Goal: Task Accomplishment & Management: Use online tool/utility

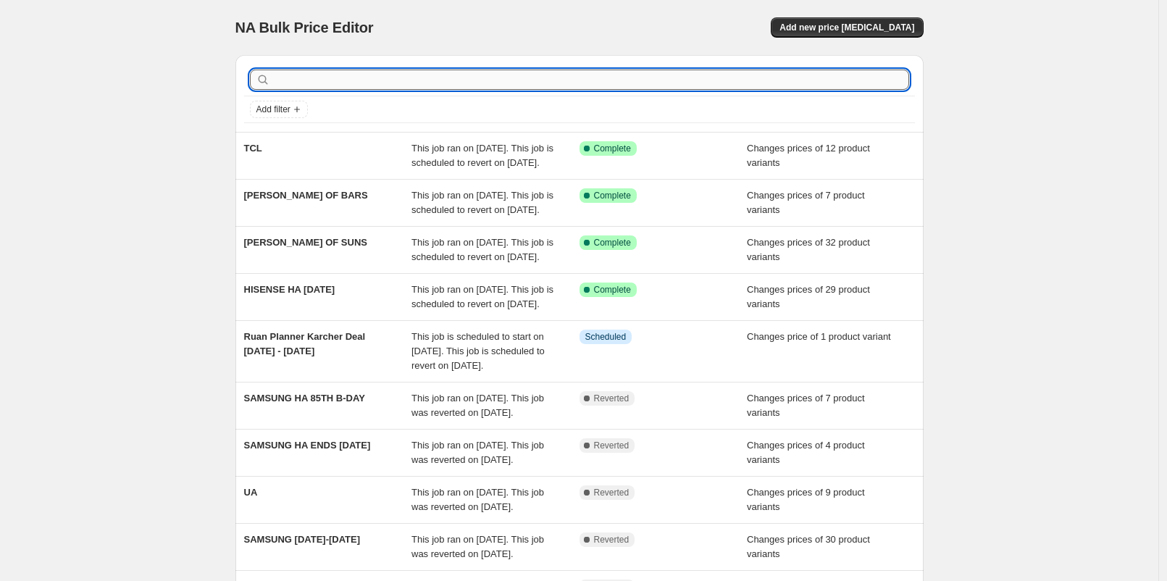
click at [760, 78] on input "text" at bounding box center [591, 80] width 636 height 20
type input "DJI"
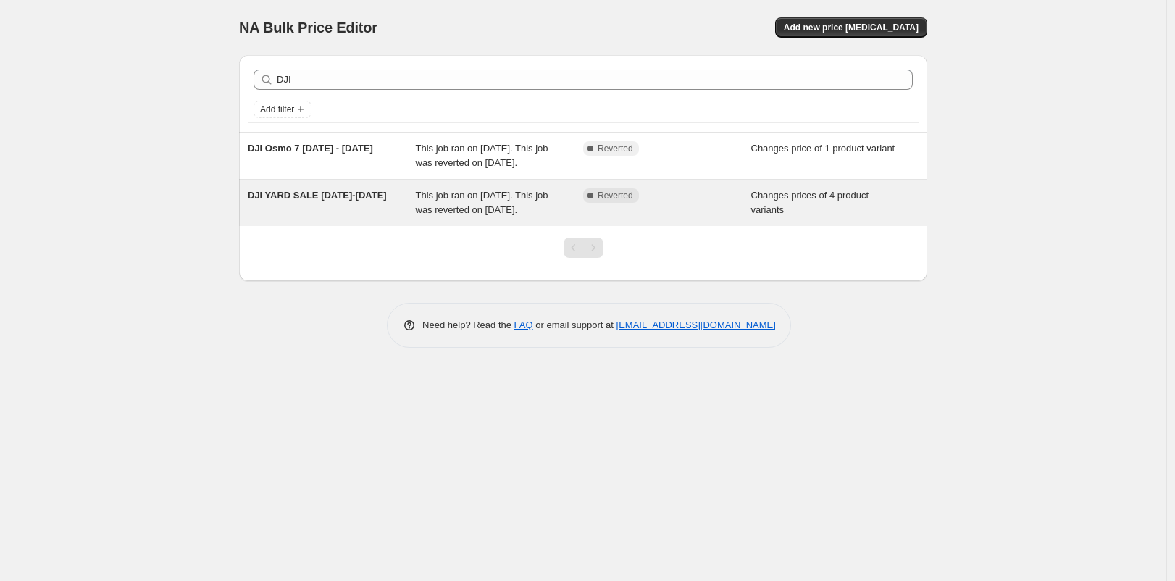
click at [490, 216] on div "This job ran on [DATE]. This job was reverted on [DATE]." at bounding box center [500, 202] width 168 height 29
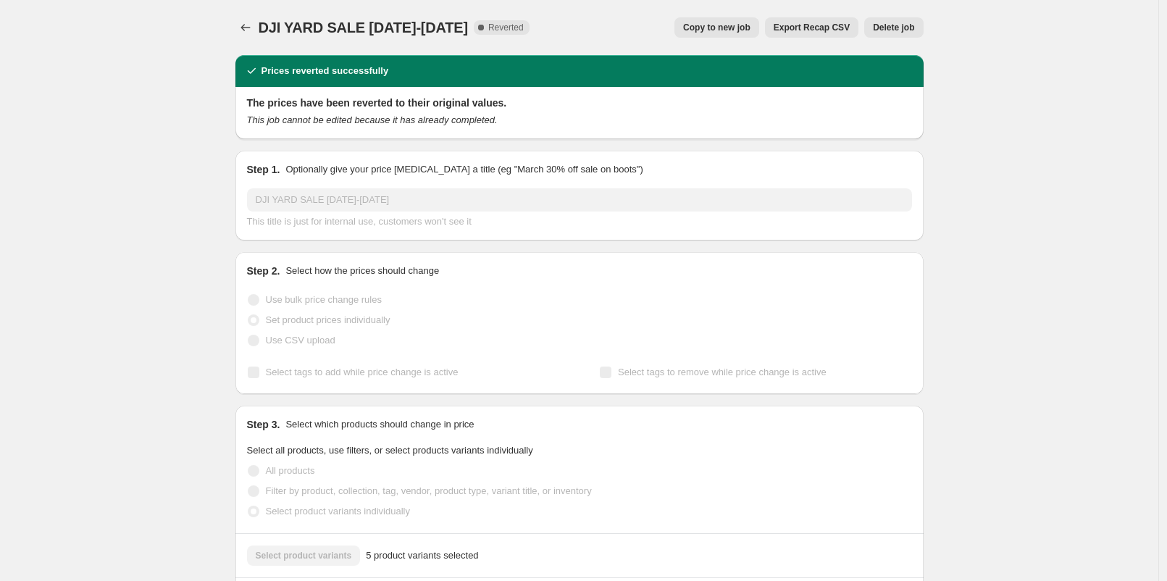
click at [886, 25] on span "Delete job" at bounding box center [893, 28] width 41 height 12
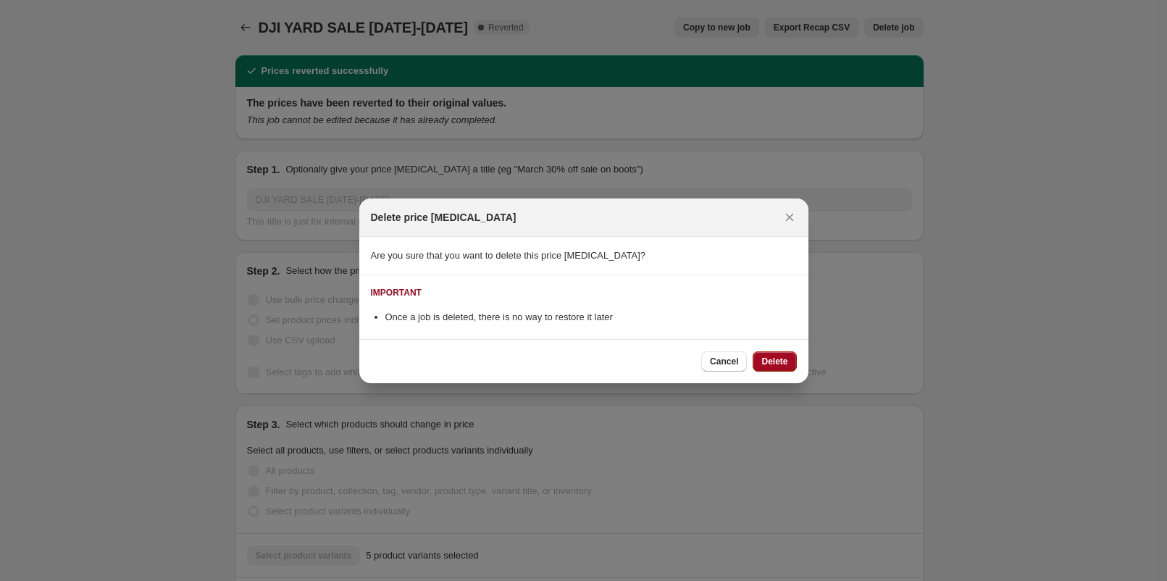
click at [775, 368] on button "Delete" at bounding box center [774, 361] width 43 height 20
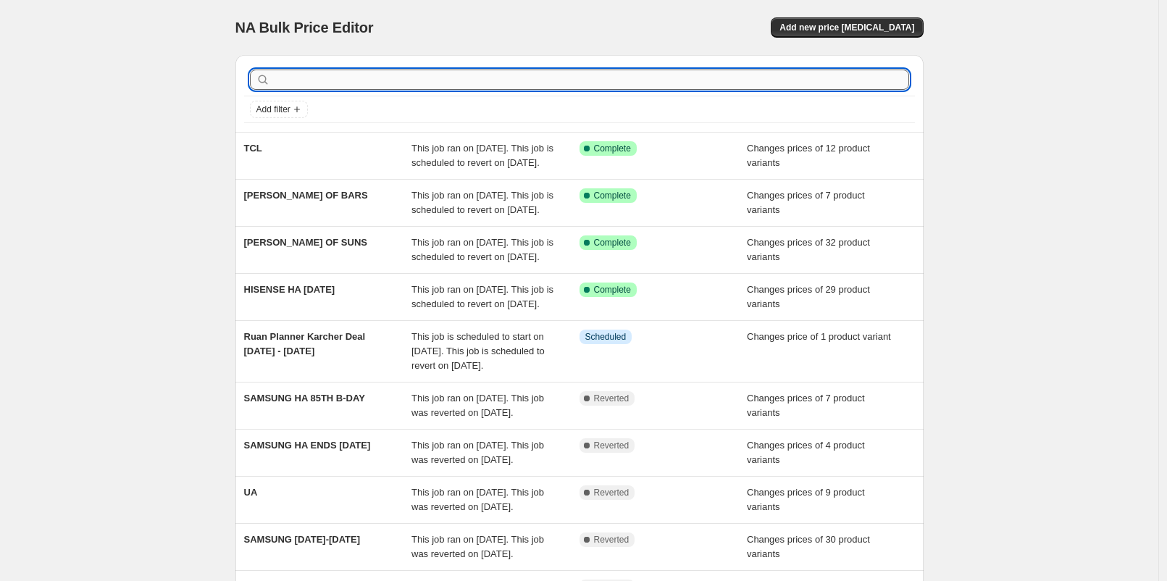
click at [343, 80] on input "text" at bounding box center [591, 80] width 636 height 20
type input "DJI"
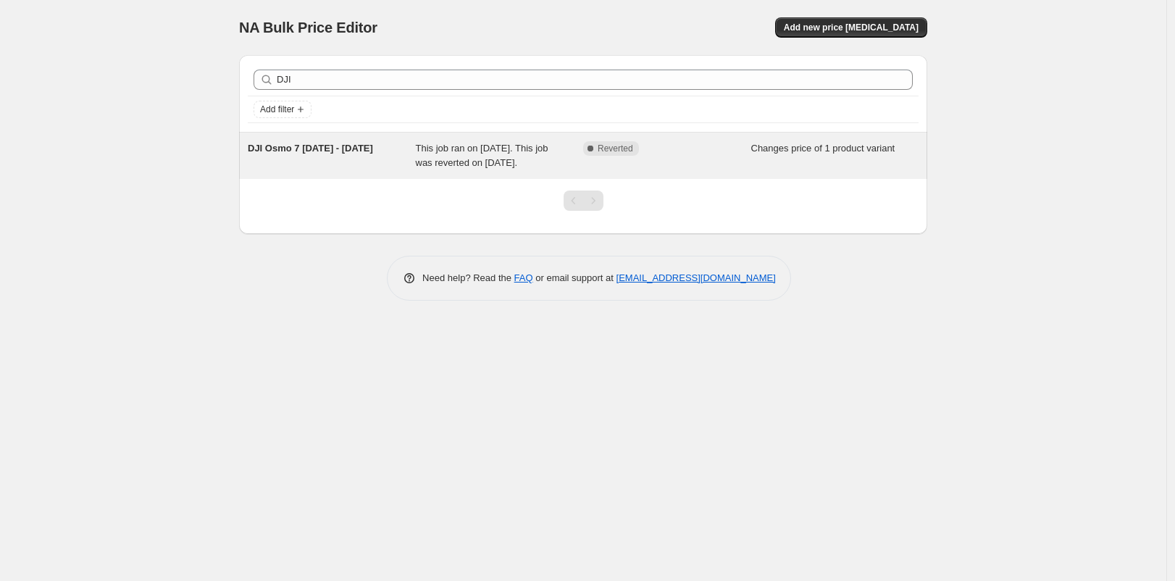
click at [520, 163] on span "This job ran on [DATE]. This job was reverted on [DATE]." at bounding box center [482, 155] width 133 height 25
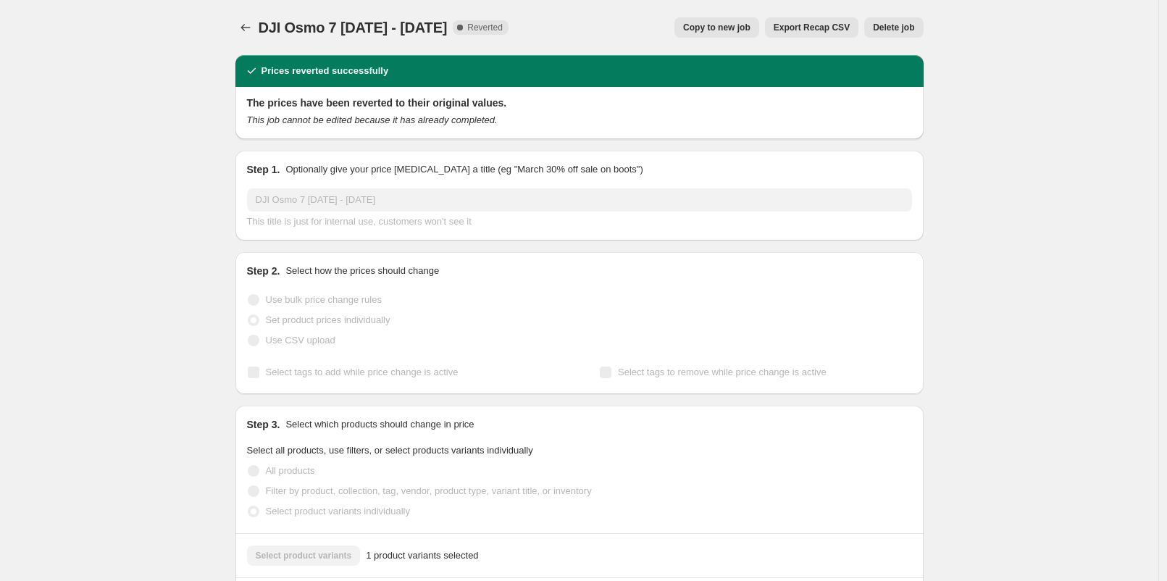
click at [905, 38] on div "DJI Osmo 7 [DATE] - [DATE]. This page is ready DJI Osmo 7 [DATE] - [DATE] Compl…" at bounding box center [580, 27] width 688 height 55
click at [904, 33] on button "Delete job" at bounding box center [894, 27] width 59 height 20
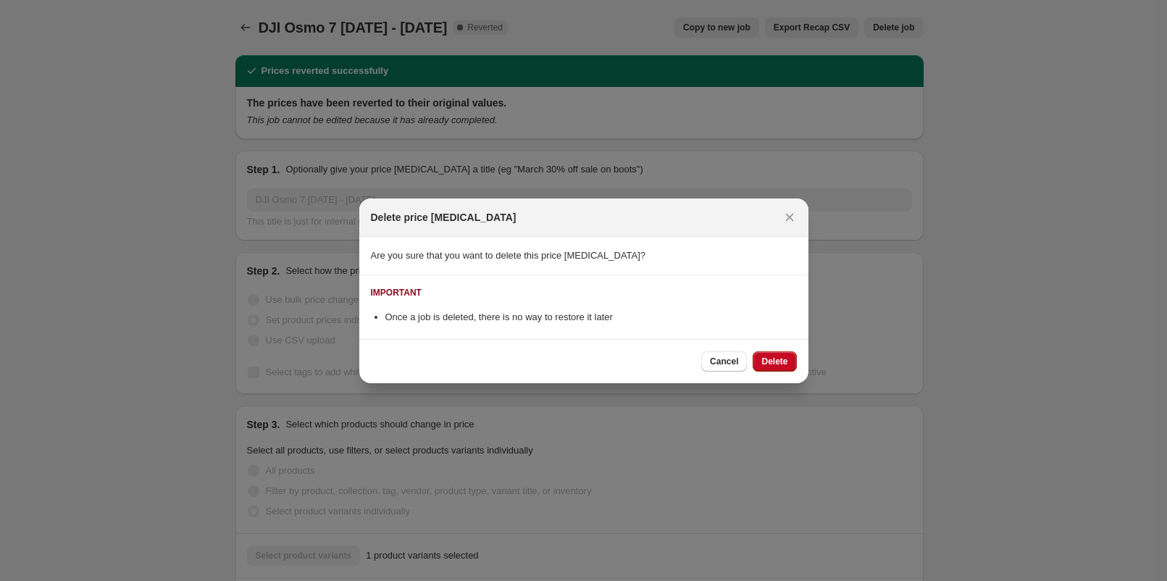
click at [787, 351] on button "Delete" at bounding box center [774, 361] width 43 height 20
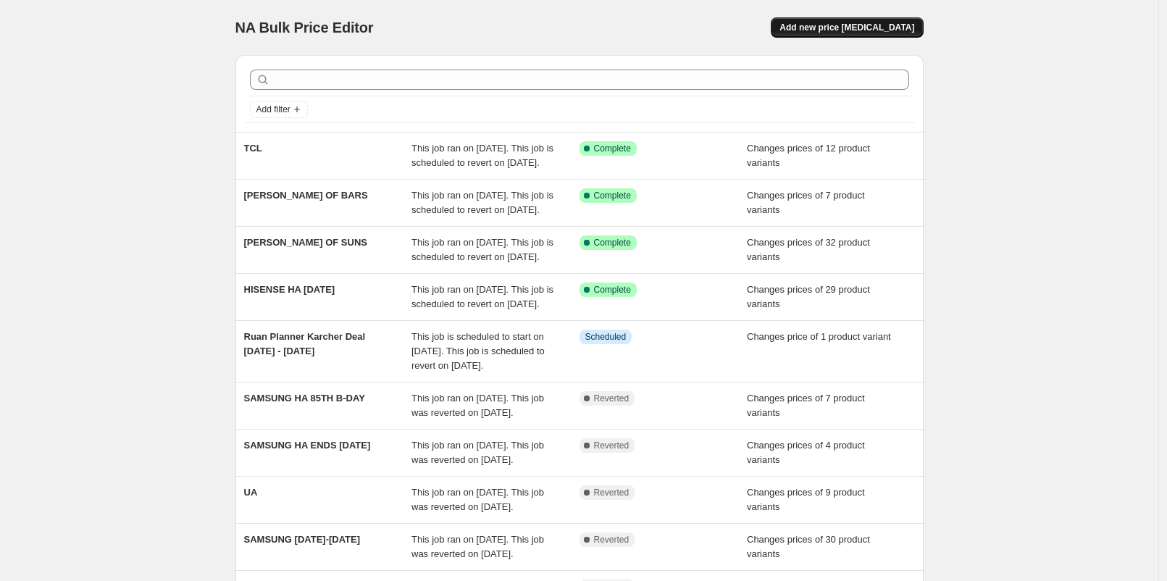
click at [816, 28] on span "Add new price [MEDICAL_DATA]" at bounding box center [847, 28] width 135 height 12
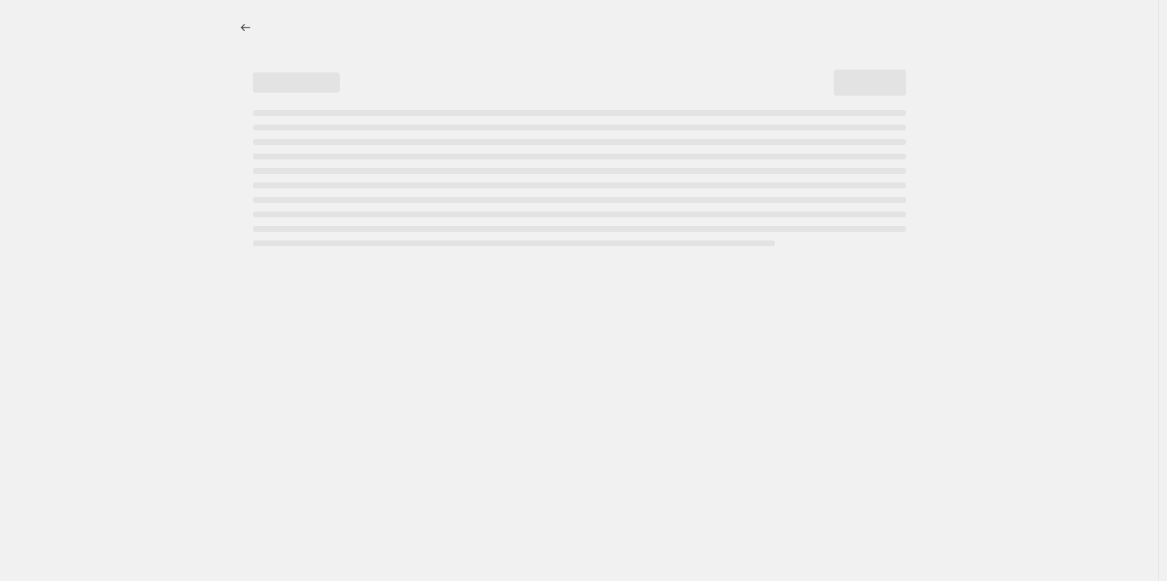
select select "percentage"
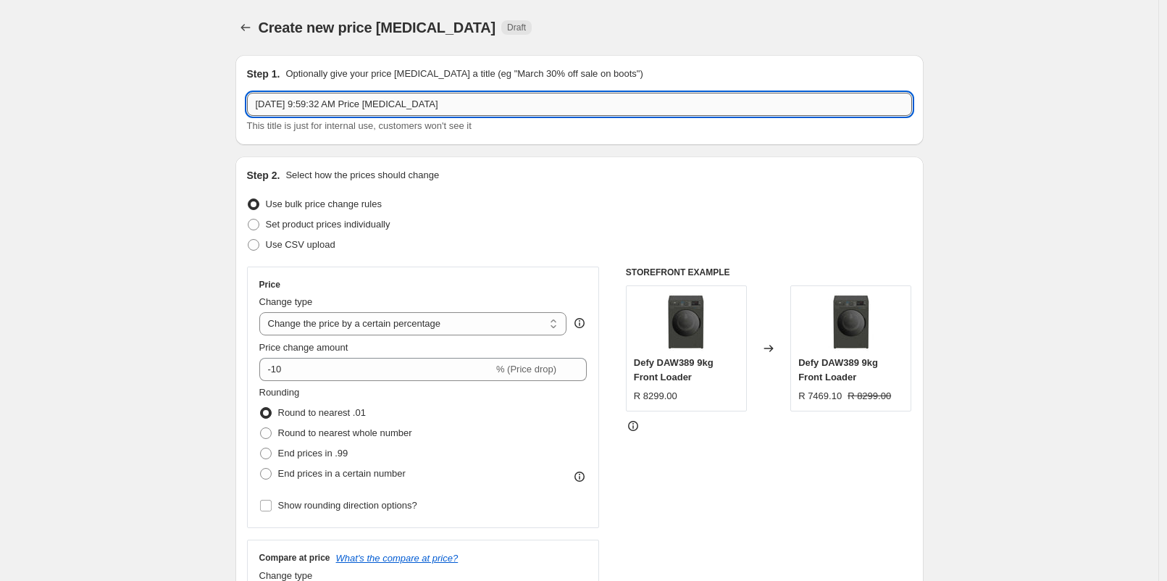
click at [444, 109] on input "[DATE] 9:59:32 AM Price [MEDICAL_DATA]" at bounding box center [579, 104] width 665 height 23
click at [443, 109] on input "[DATE] 9:59:32 AM Price [MEDICAL_DATA]" at bounding box center [579, 104] width 665 height 23
type input "DJI Promotion [DATE] - [DATE]"
click at [313, 221] on span "Set product prices individually" at bounding box center [328, 224] width 125 height 11
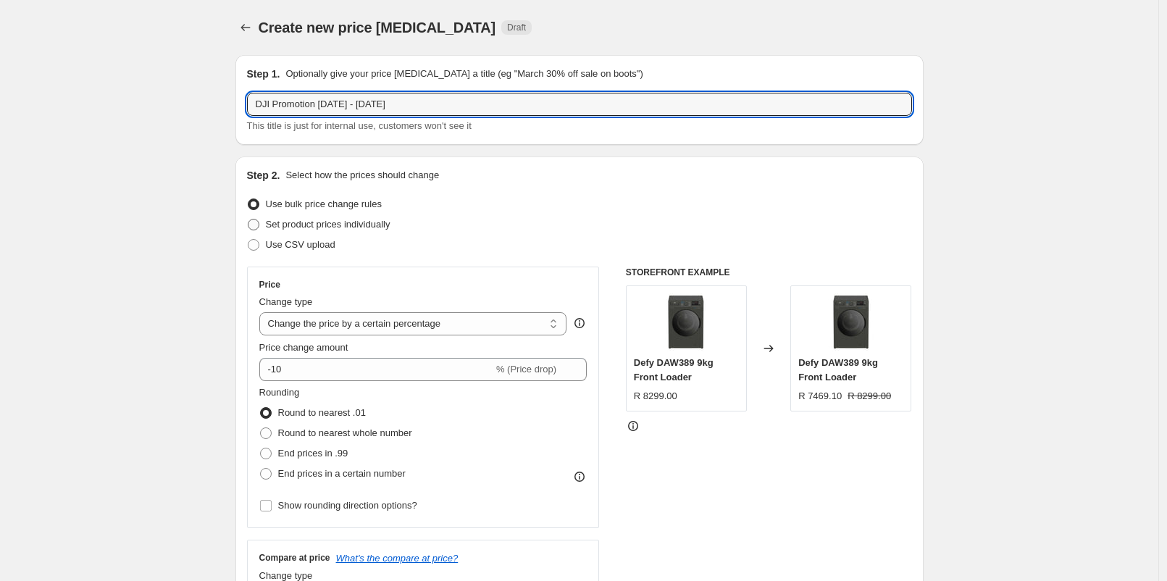
click at [249, 220] on input "Set product prices individually" at bounding box center [248, 219] width 1 height 1
radio input "true"
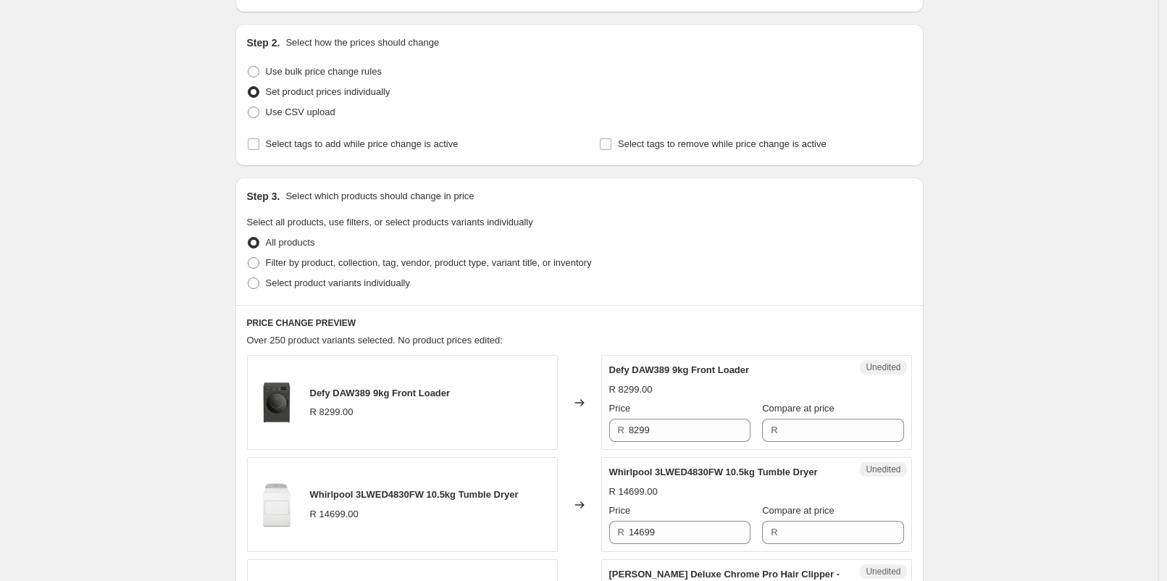
scroll to position [241, 0]
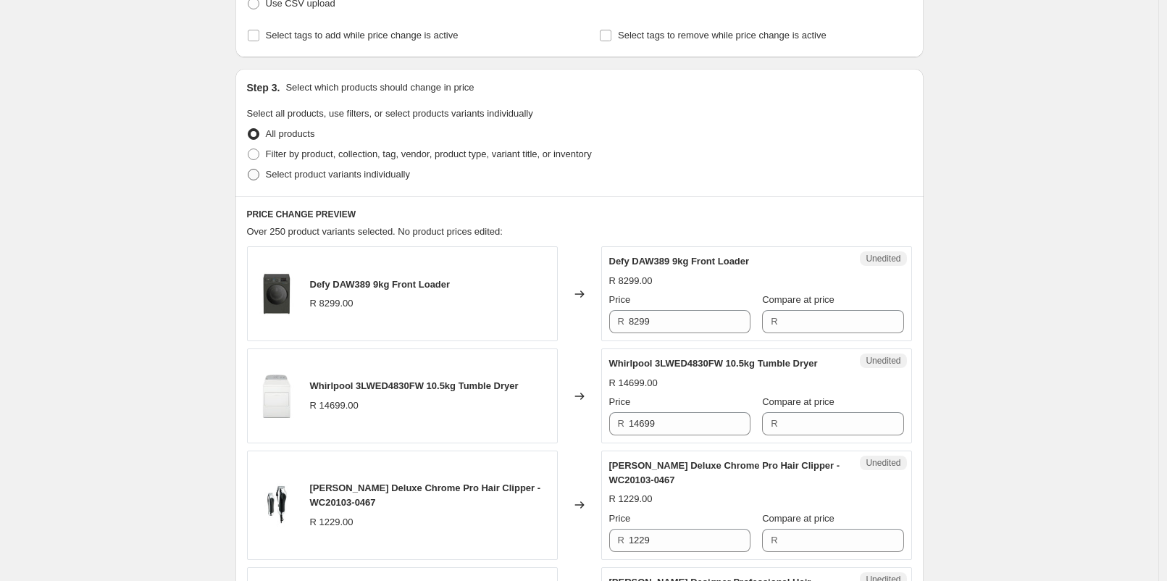
click at [330, 172] on span "Select product variants individually" at bounding box center [338, 174] width 144 height 11
click at [249, 170] on input "Select product variants individually" at bounding box center [248, 169] width 1 height 1
radio input "true"
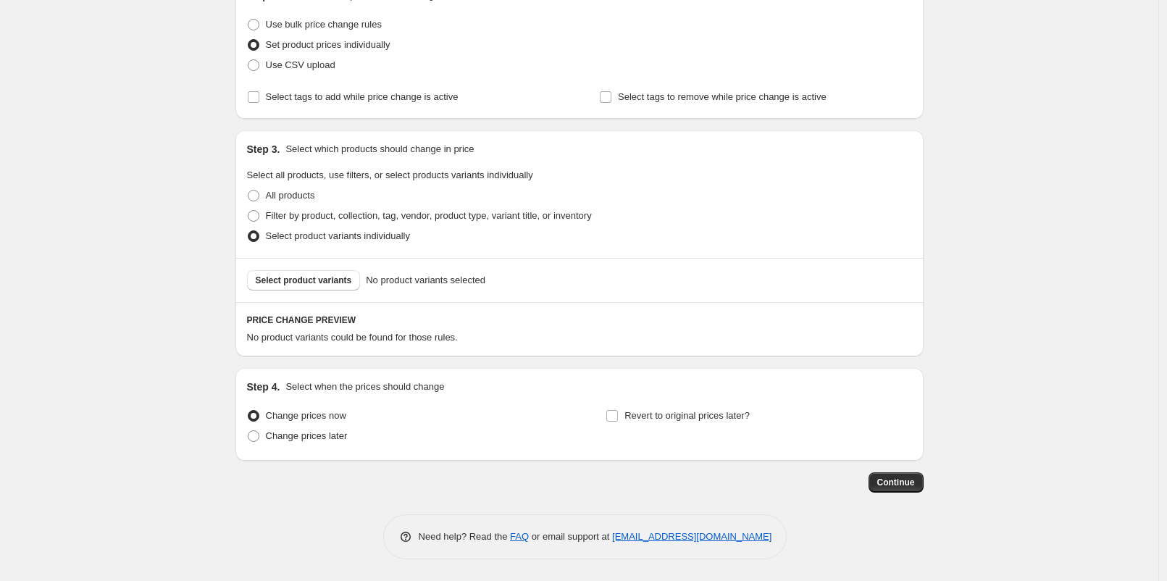
scroll to position [178, 0]
click at [341, 283] on span "Select product variants" at bounding box center [304, 282] width 96 height 12
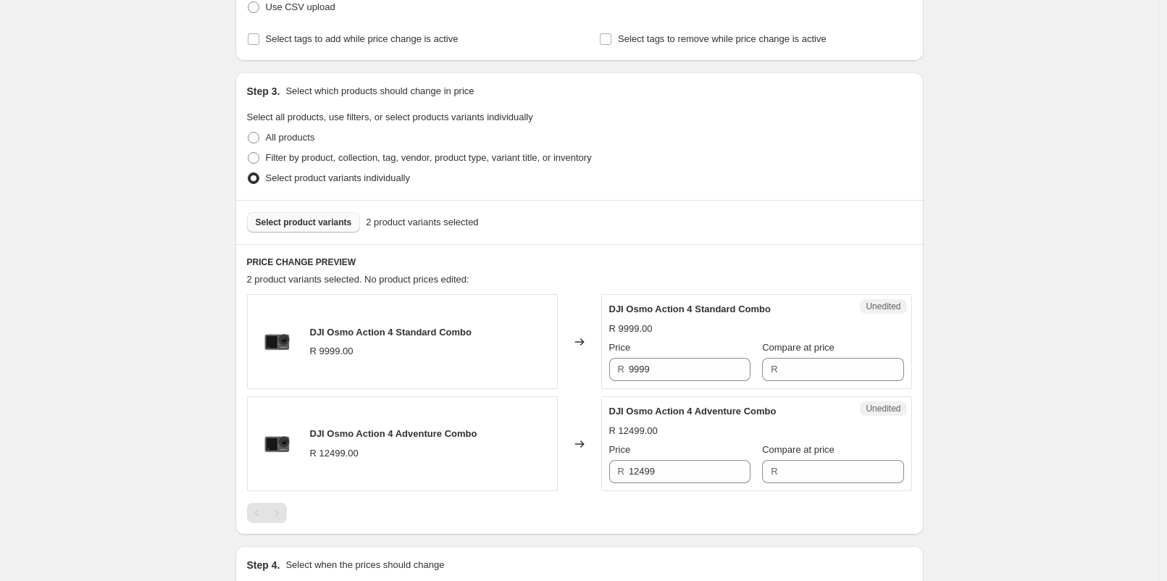
scroll to position [340, 0]
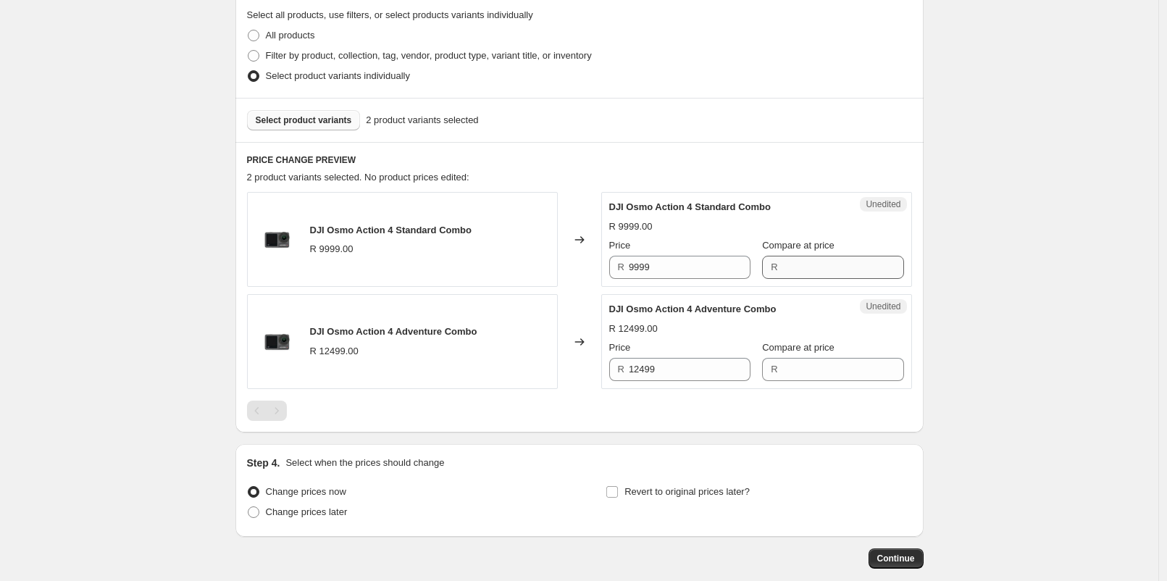
click at [767, 273] on div "R" at bounding box center [832, 267] width 141 height 23
click at [788, 360] on input "Compare at price" at bounding box center [844, 369] width 122 height 23
type input "12499"
click at [712, 366] on input "12499" at bounding box center [690, 369] width 122 height 23
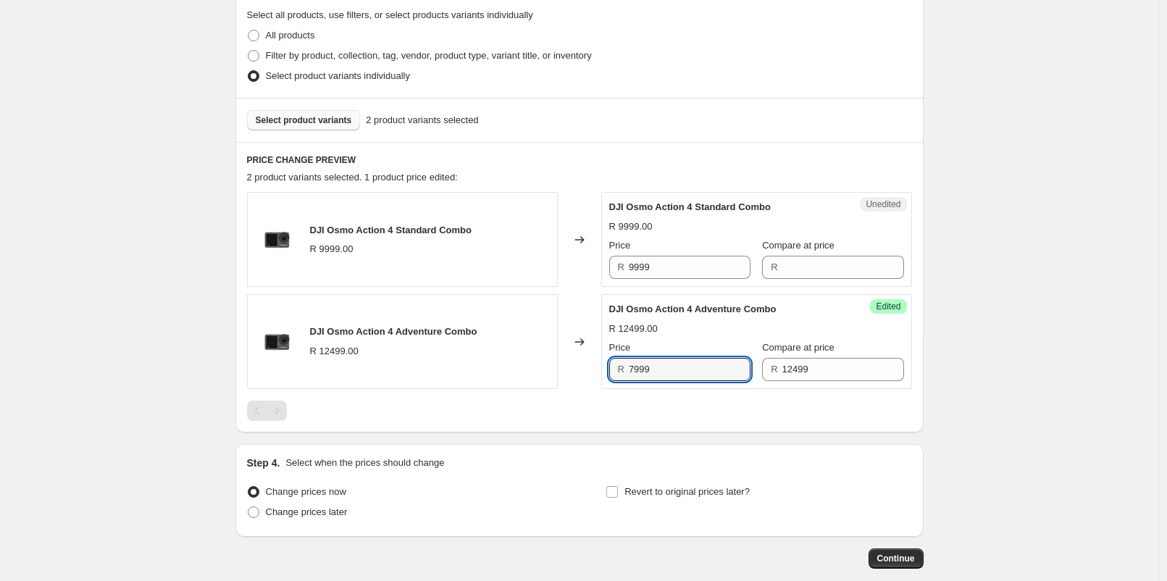
type input "7999"
click at [936, 367] on div "Create new price [MEDICAL_DATA]. This page is ready Create new price [MEDICAL_D…" at bounding box center [579, 158] width 723 height 997
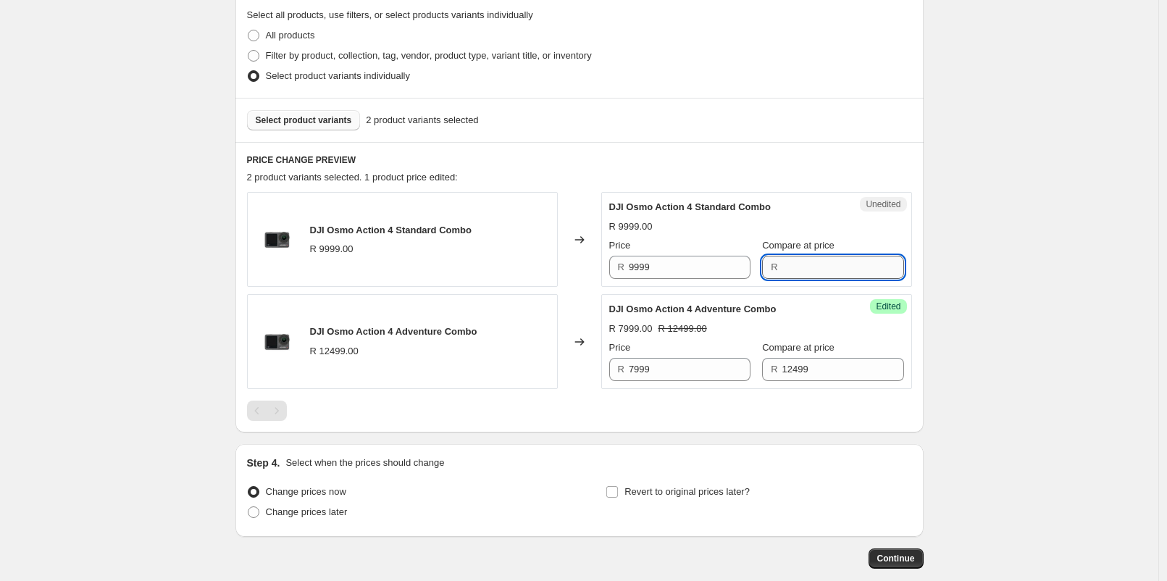
click at [870, 264] on input "Compare at price" at bounding box center [844, 267] width 122 height 23
type input "9999"
click at [725, 268] on input "9999" at bounding box center [690, 267] width 122 height 23
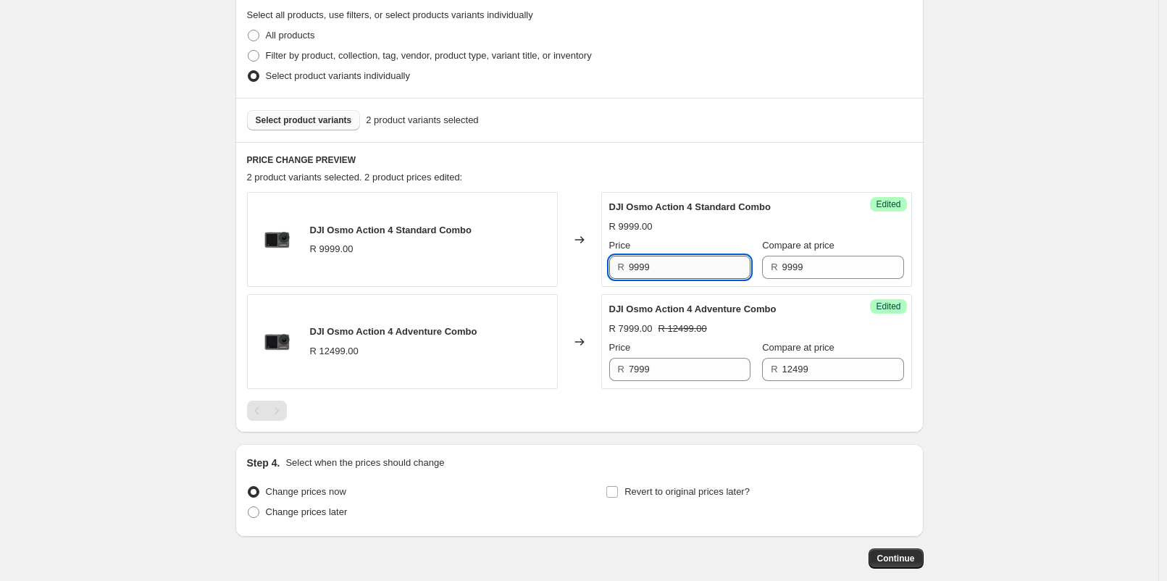
click at [725, 268] on input "9999" at bounding box center [690, 267] width 122 height 23
type input "5499"
click at [1150, 288] on div "Create new price [MEDICAL_DATA]. This page is ready Create new price [MEDICAL_D…" at bounding box center [579, 158] width 1159 height 997
click at [339, 128] on button "Select product variants" at bounding box center [304, 120] width 114 height 20
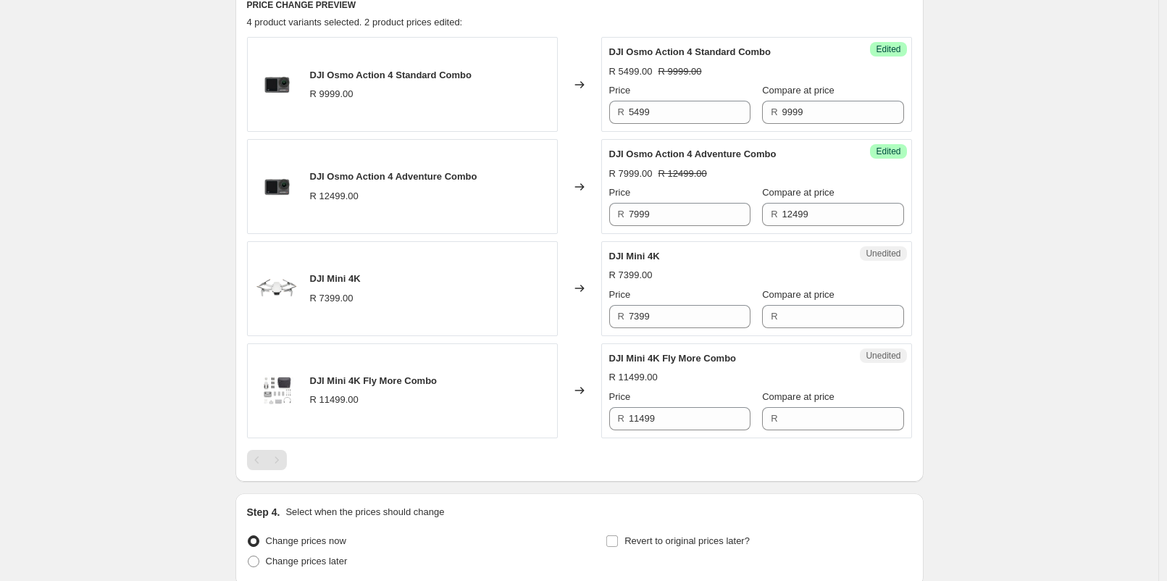
scroll to position [501, 0]
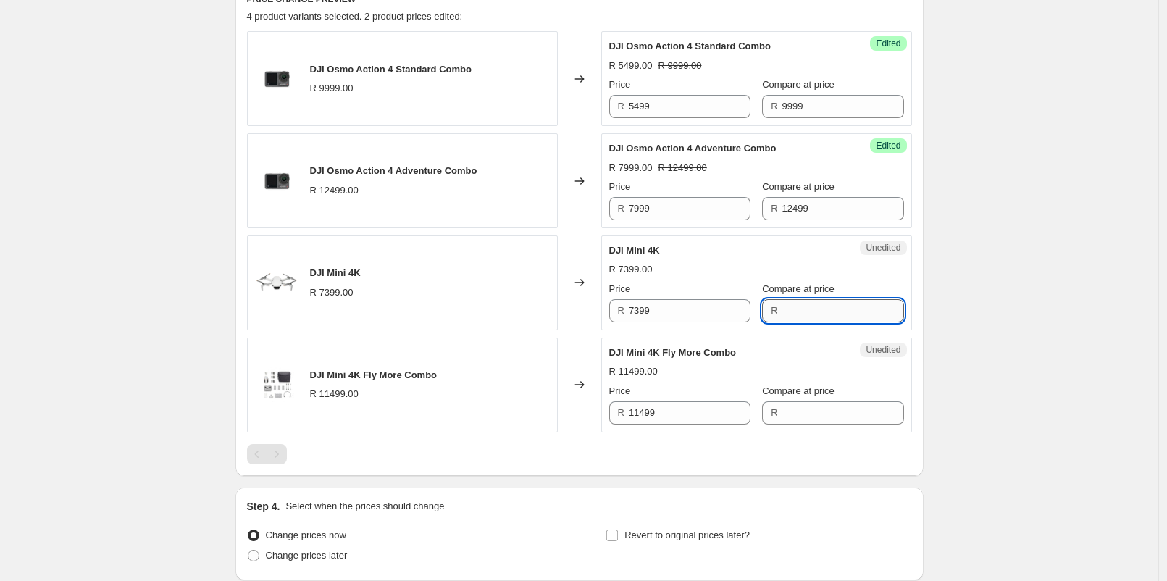
click at [787, 312] on input "Compare at price" at bounding box center [844, 310] width 122 height 23
type input "7399"
click at [732, 309] on input "7399" at bounding box center [690, 310] width 122 height 23
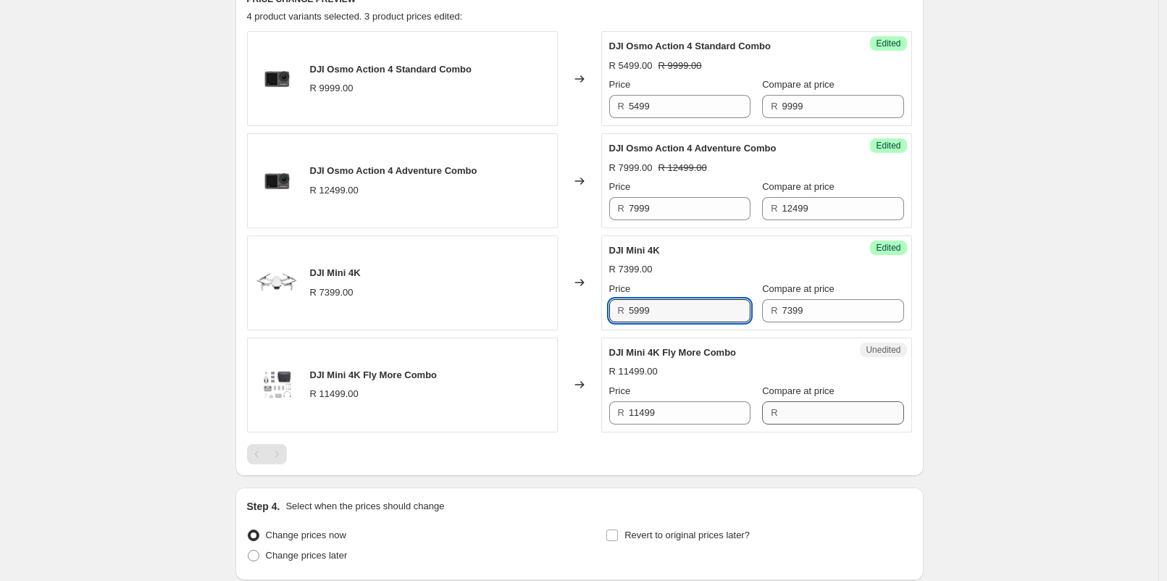
type input "5999"
click at [814, 405] on input "Compare at price" at bounding box center [844, 412] width 122 height 23
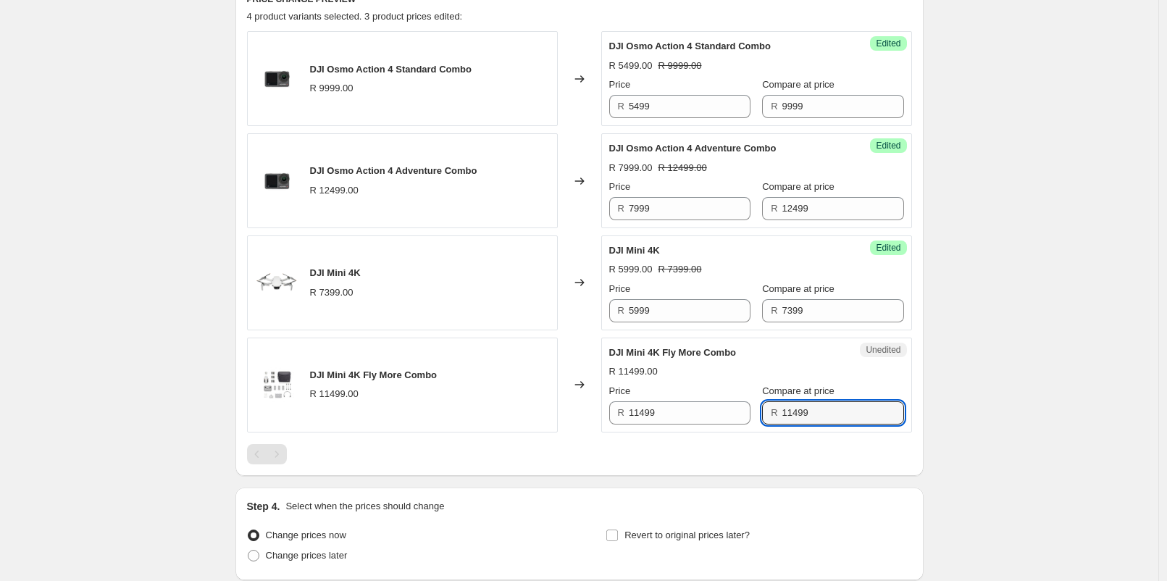
type input "11499"
click at [735, 397] on div "Price R 11499" at bounding box center [679, 404] width 141 height 41
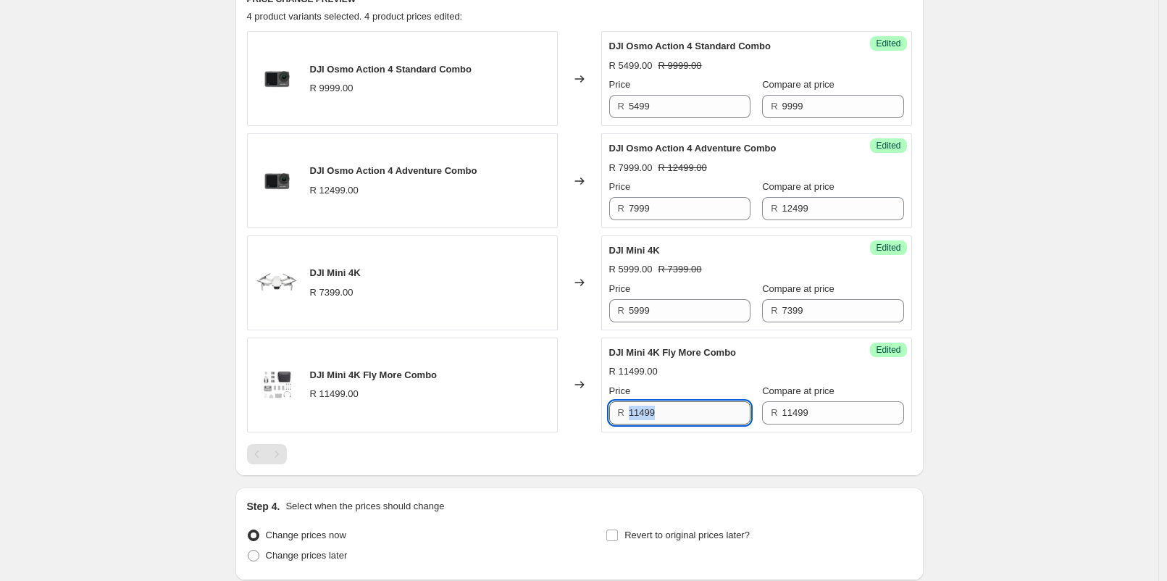
click at [702, 407] on input "11499" at bounding box center [690, 412] width 122 height 23
type input "9499"
click at [921, 375] on div "PRICE CHANGE PREVIEW 4 product variants selected. 4 product prices edited: DJI …" at bounding box center [580, 228] width 688 height 495
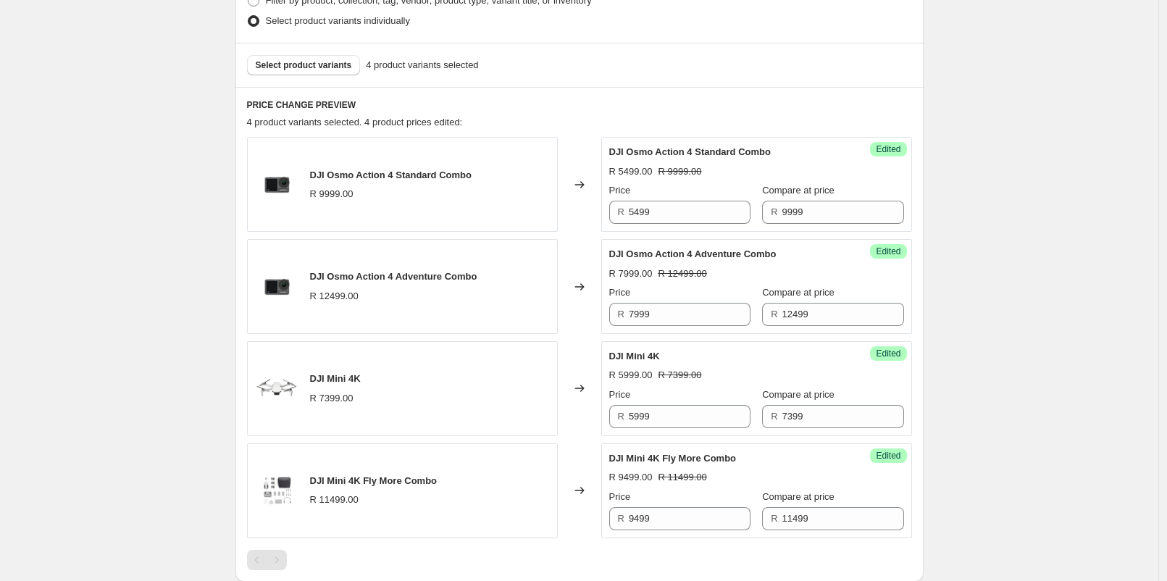
scroll to position [340, 0]
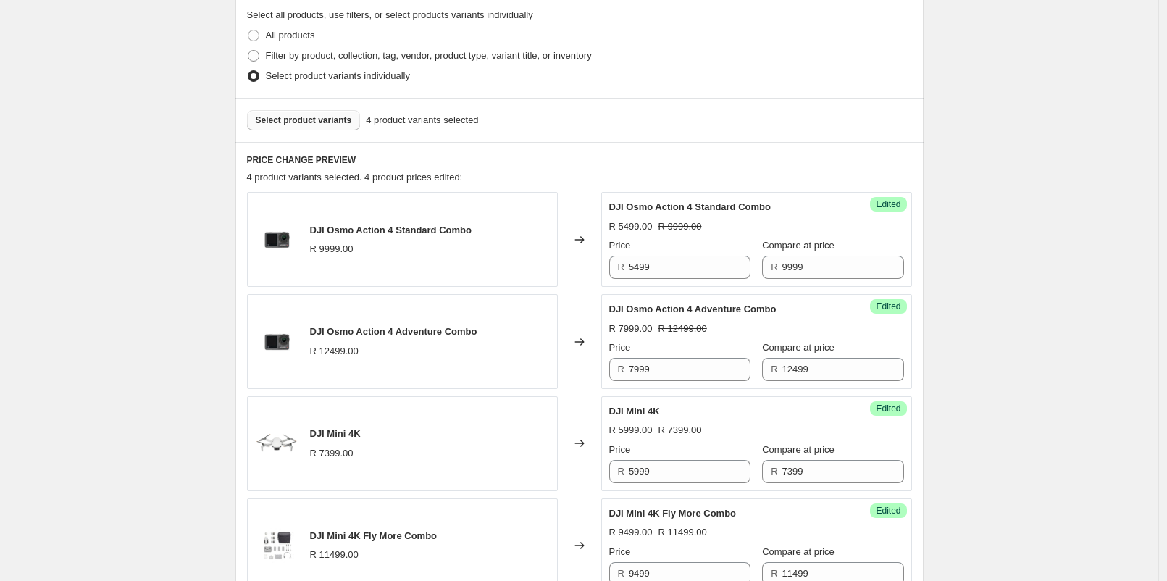
click at [325, 115] on span "Select product variants" at bounding box center [304, 120] width 96 height 12
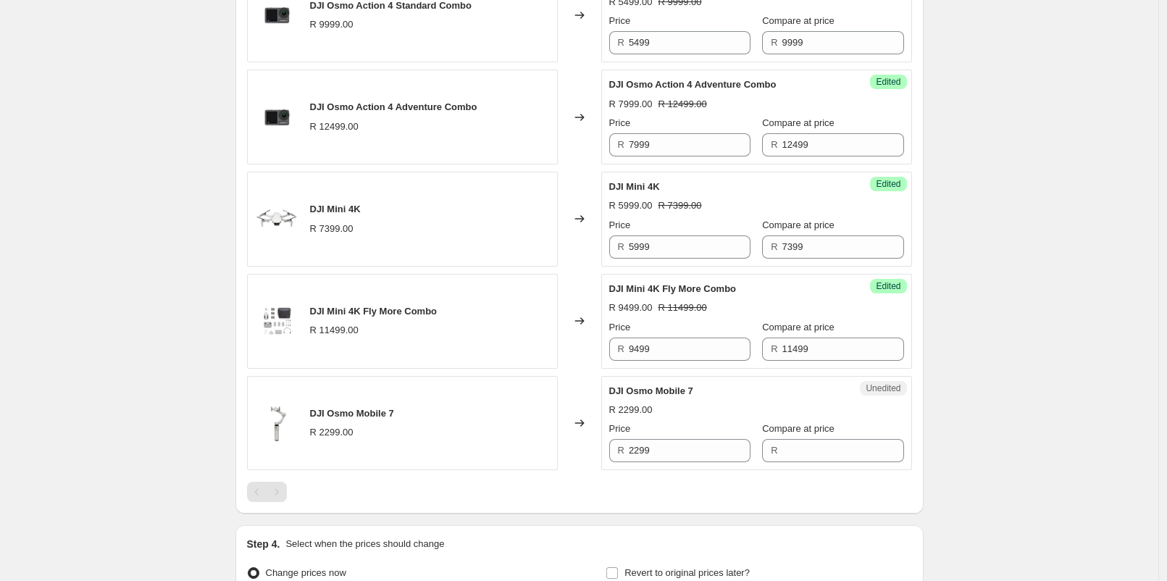
scroll to position [581, 0]
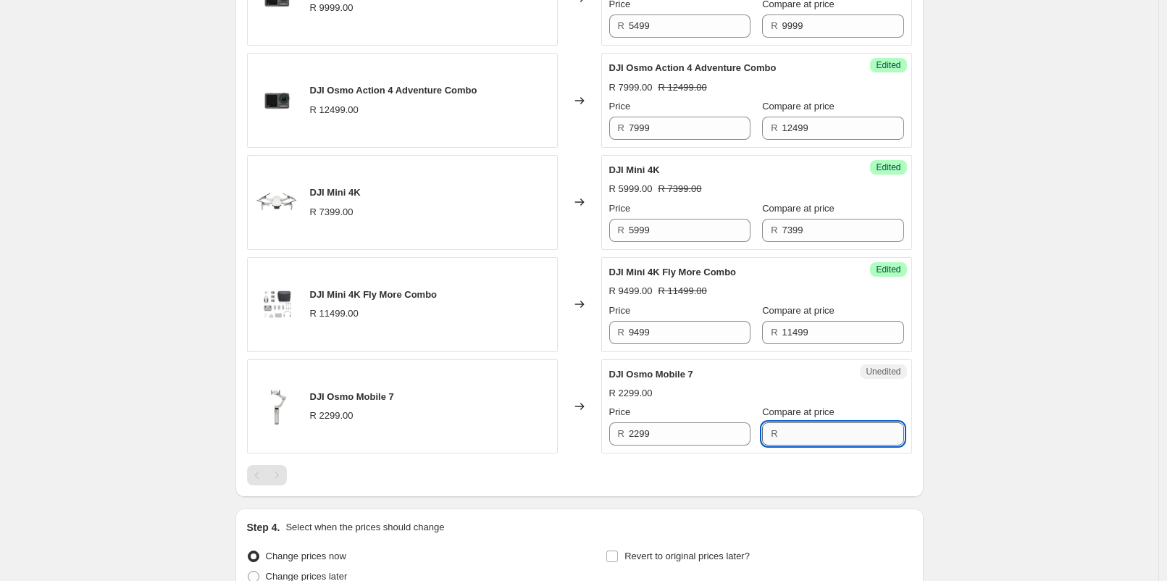
click at [783, 436] on input "Compare at price" at bounding box center [844, 433] width 122 height 23
type input "2299"
click at [726, 436] on input "2299" at bounding box center [690, 433] width 122 height 23
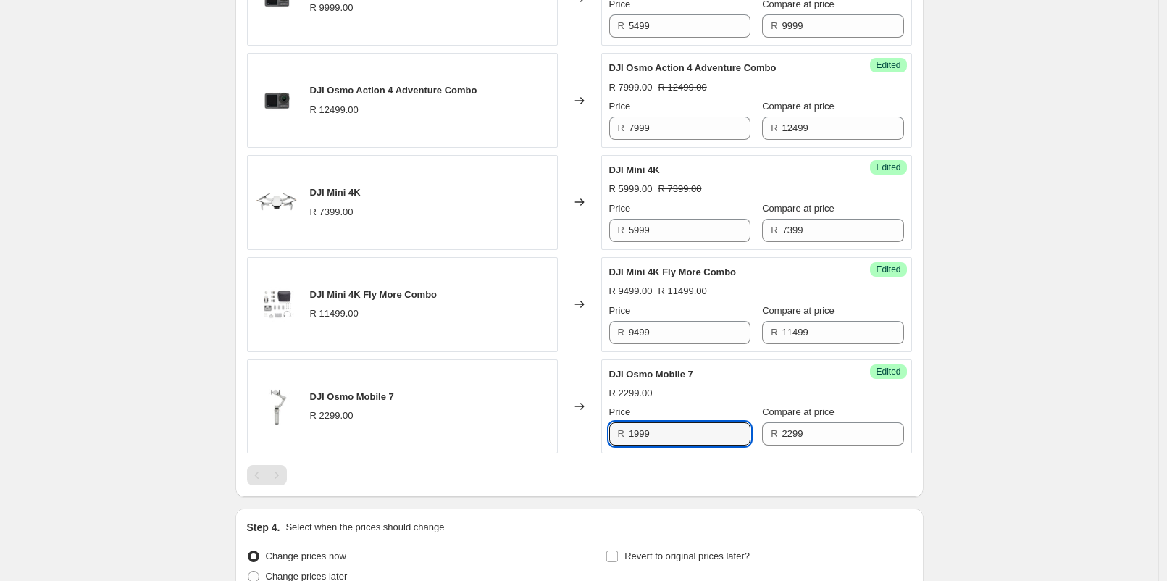
type input "1999"
click at [955, 396] on div "Create new price [MEDICAL_DATA]. This page is ready Create new price [MEDICAL_D…" at bounding box center [579, 70] width 1159 height 1303
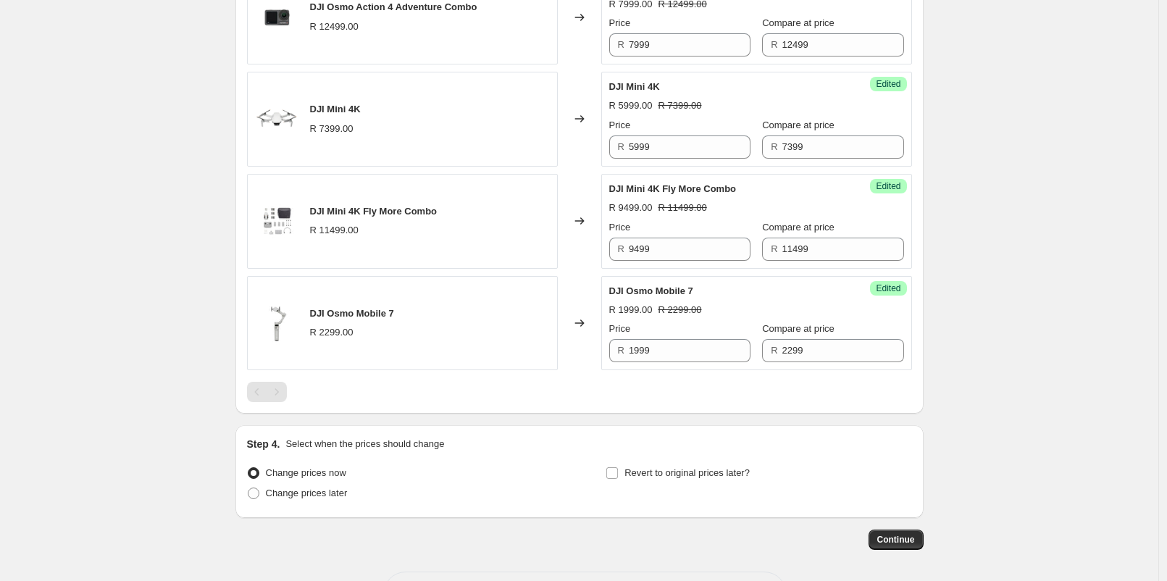
scroll to position [719, 0]
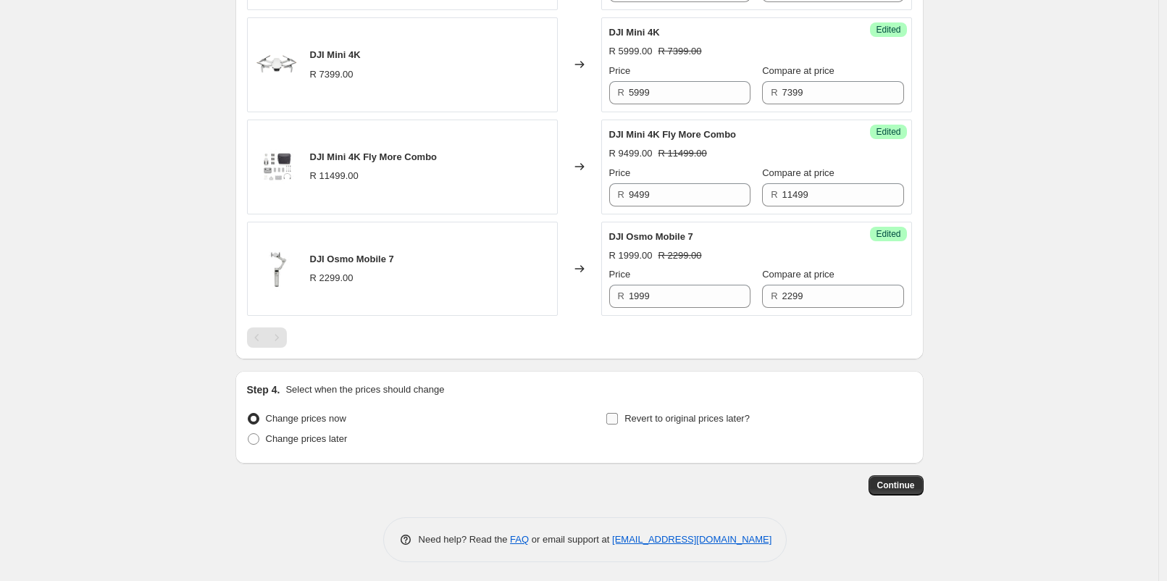
click at [651, 420] on span "Revert to original prices later?" at bounding box center [687, 418] width 125 height 11
click at [618, 420] on input "Revert to original prices later?" at bounding box center [613, 419] width 12 height 12
checkbox input "true"
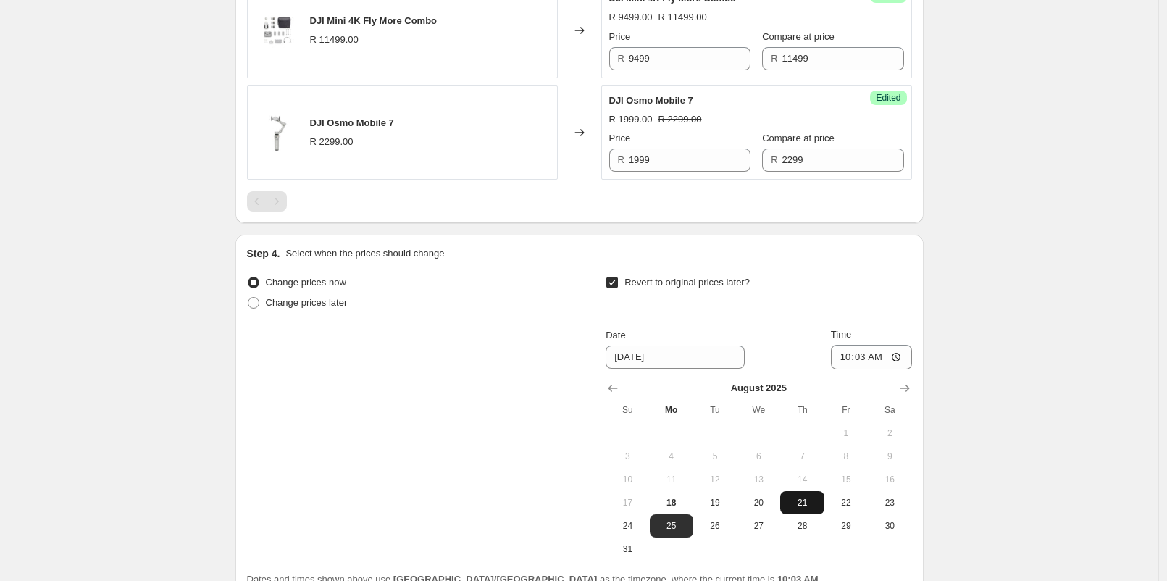
scroll to position [880, 0]
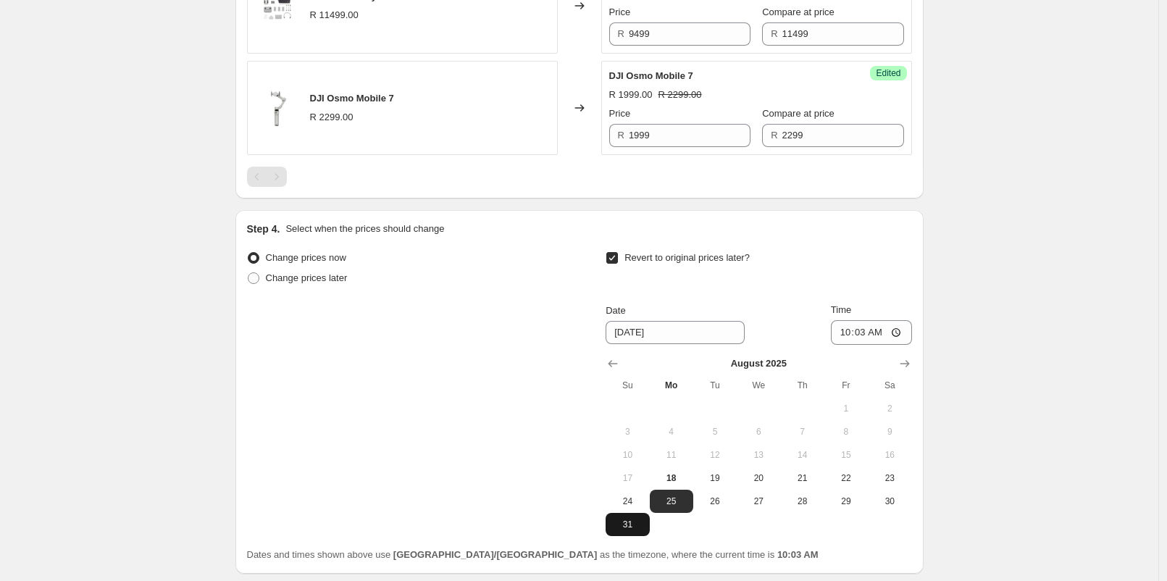
click at [617, 520] on span "31" at bounding box center [628, 525] width 32 height 12
type input "[DATE]"
click at [866, 333] on input "10:03" at bounding box center [871, 332] width 81 height 25
type input "23:00"
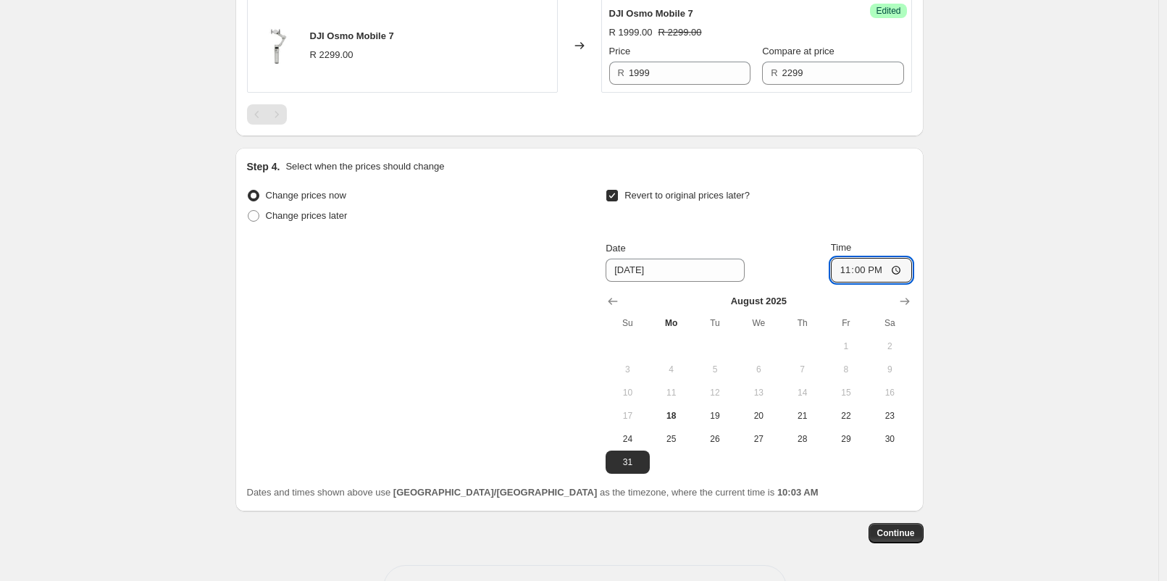
scroll to position [990, 0]
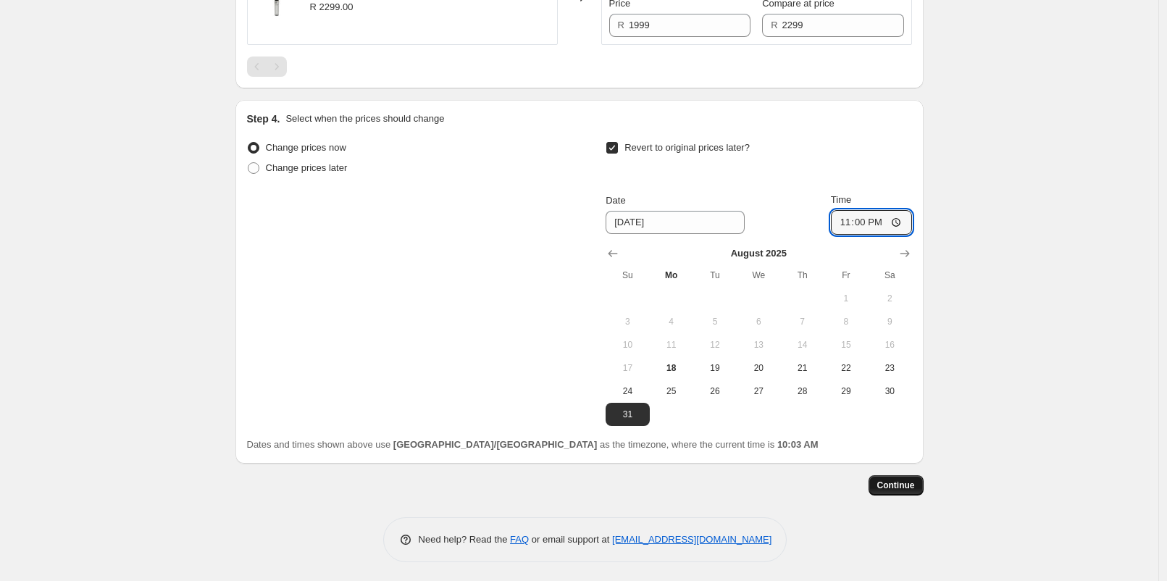
click at [883, 483] on span "Continue" at bounding box center [897, 486] width 38 height 12
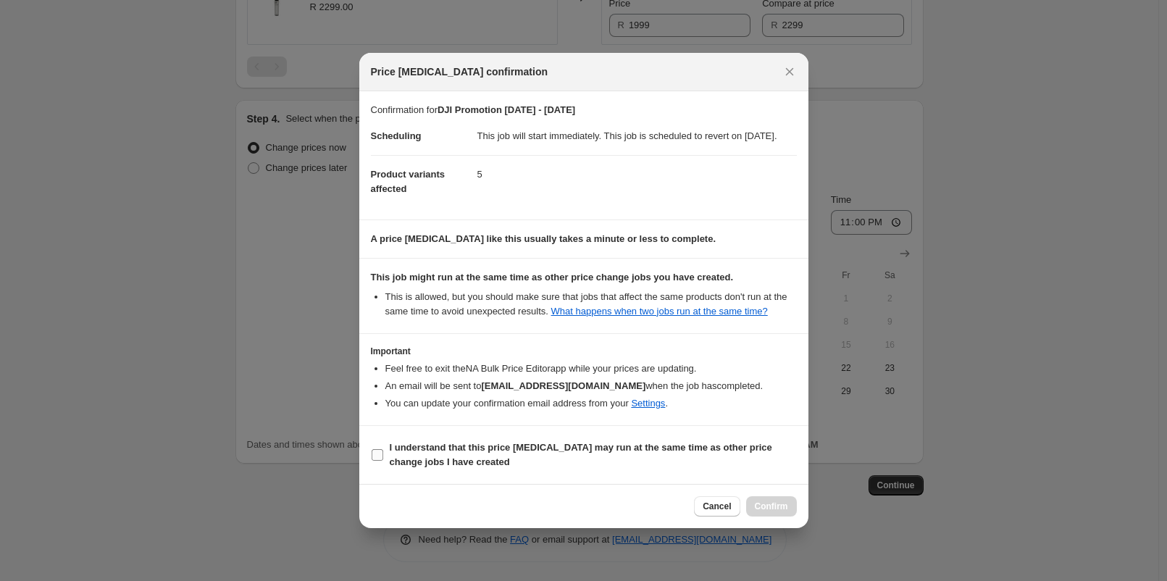
click at [528, 462] on span "I understand that this price [MEDICAL_DATA] may run at the same time as other p…" at bounding box center [593, 455] width 407 height 29
click at [383, 461] on input "I understand that this price [MEDICAL_DATA] may run at the same time as other p…" at bounding box center [378, 455] width 12 height 12
checkbox input "true"
click at [763, 507] on button "Confirm" at bounding box center [771, 506] width 51 height 20
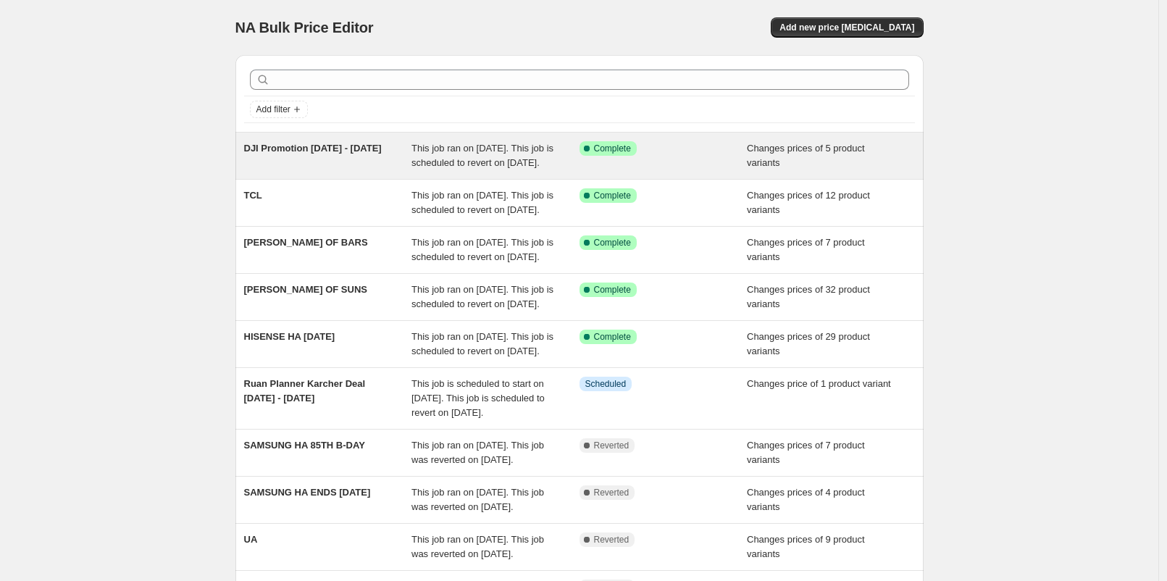
click at [559, 170] on div "This job ran on August 18, 2025. This job is scheduled to revert on August 31, …" at bounding box center [496, 155] width 168 height 29
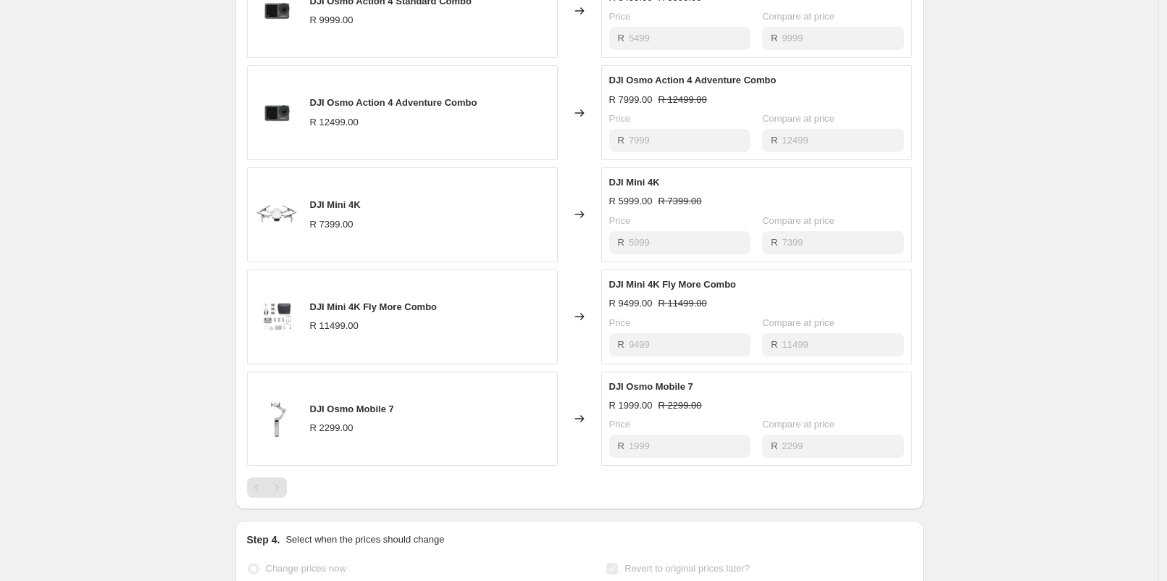
scroll to position [725, 0]
